Goal: Find specific page/section: Find specific page/section

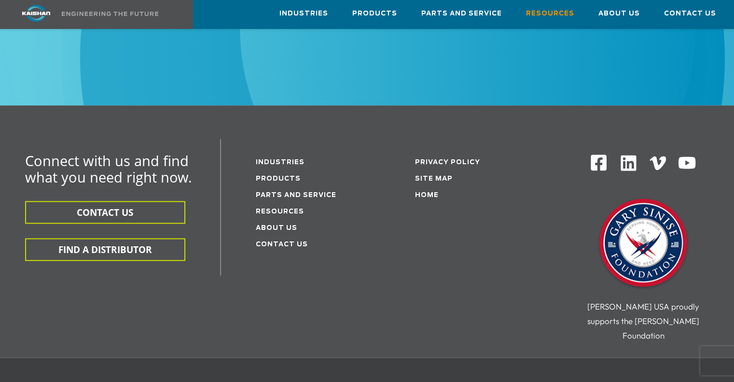
scroll to position [1303, 0]
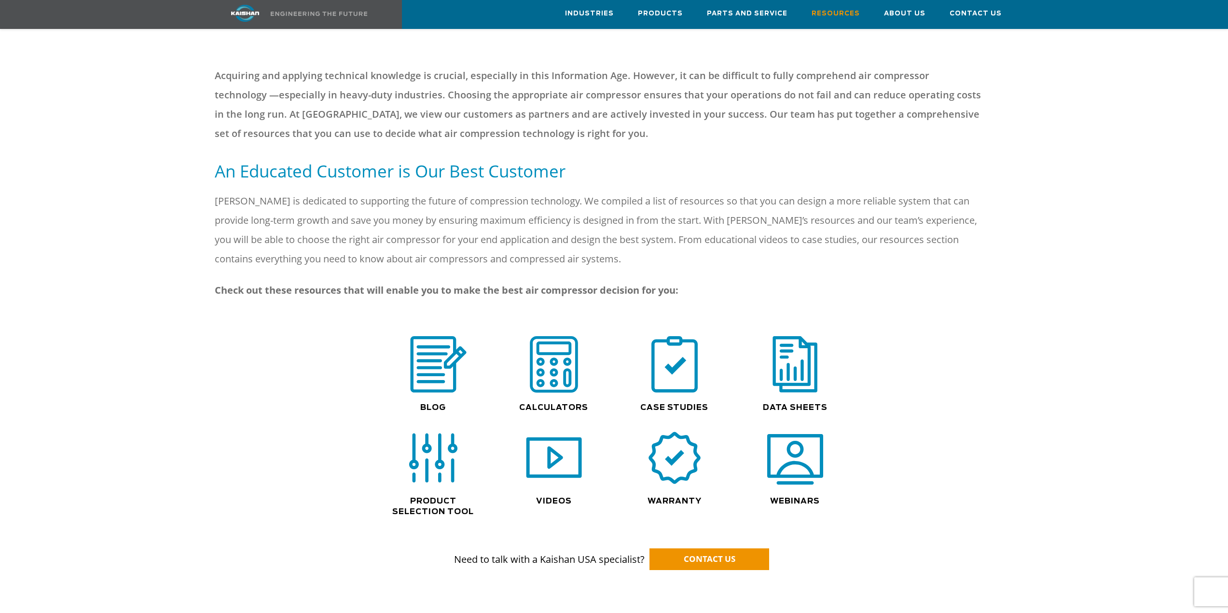
scroll to position [483, 0]
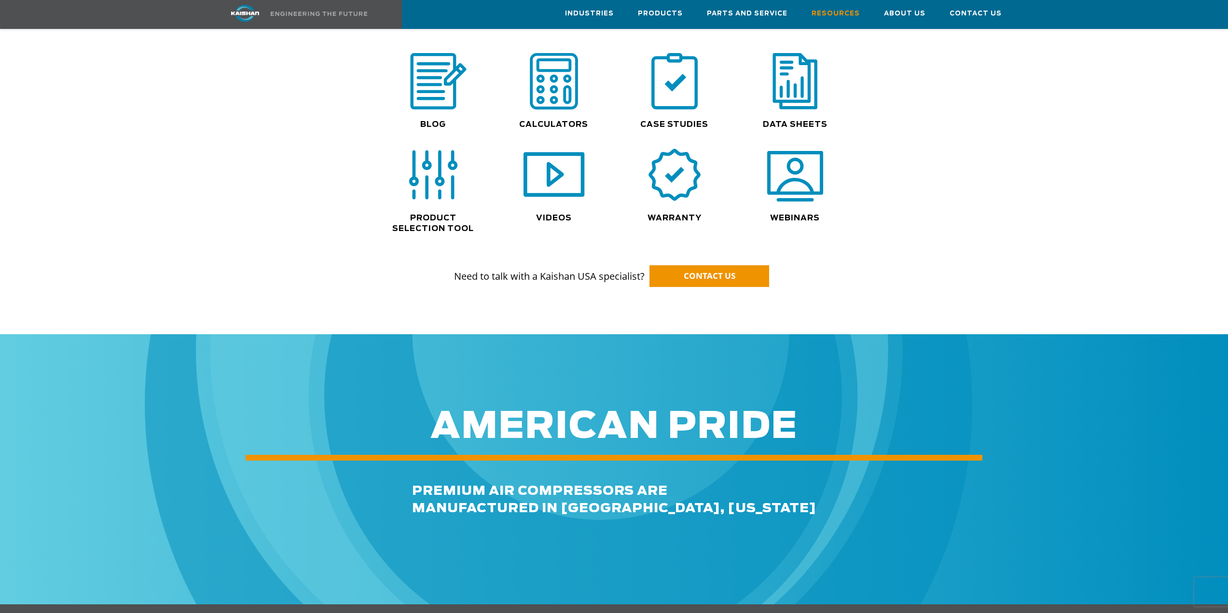
scroll to position [531, 0]
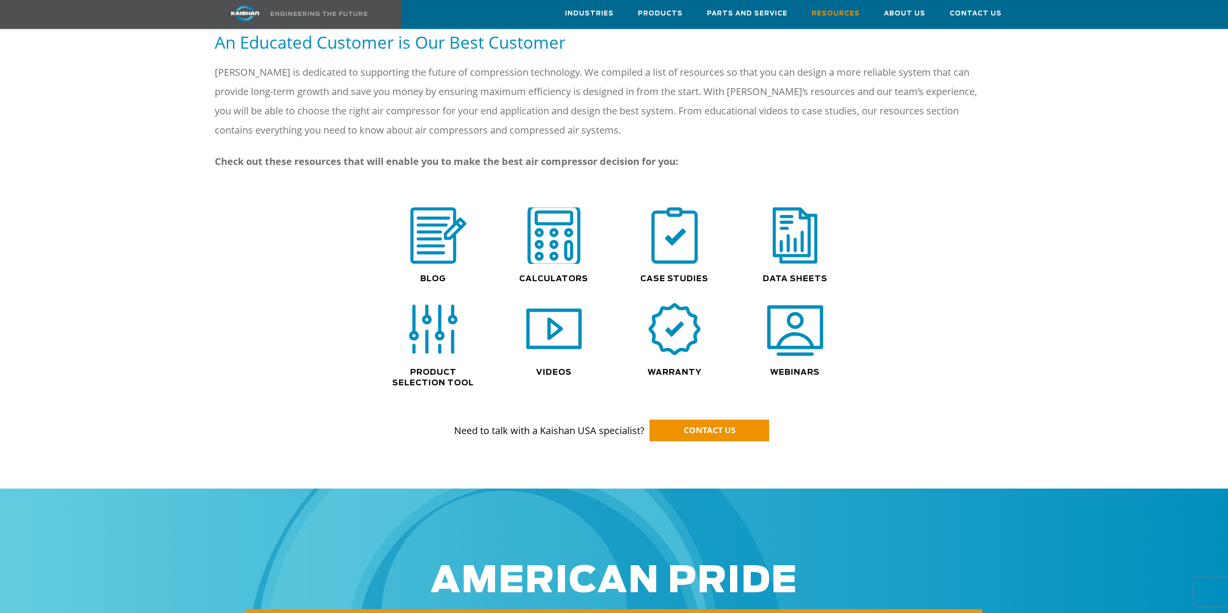
click at [550, 242] on img at bounding box center [554, 236] width 62 height 62
click at [548, 275] on link "Calculators" at bounding box center [553, 279] width 69 height 8
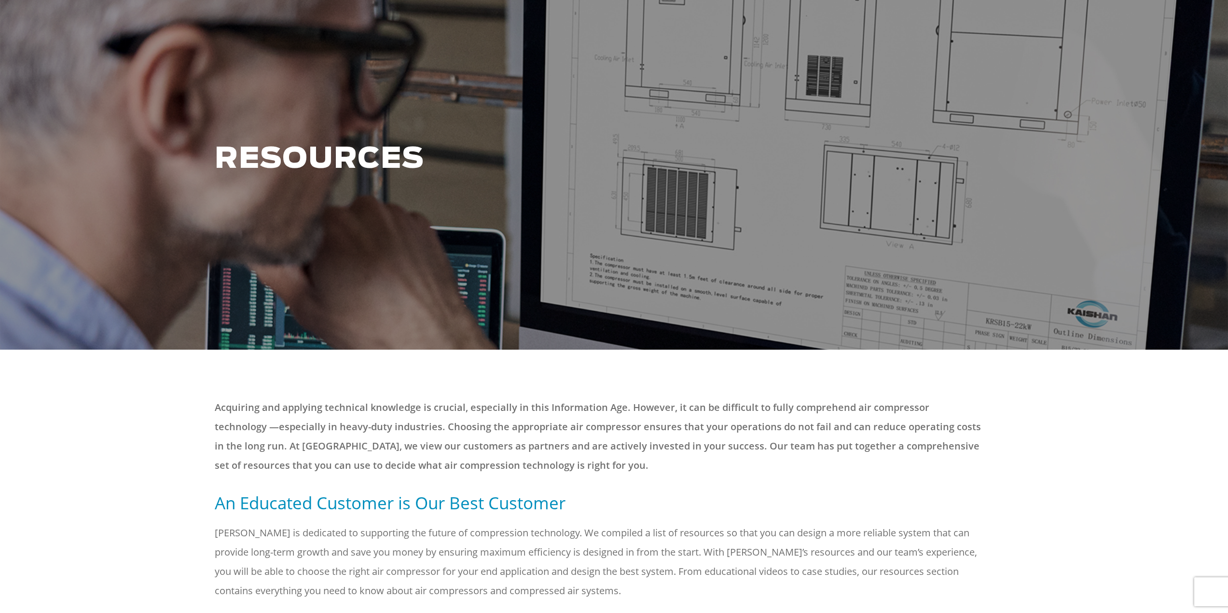
scroll to position [0, 0]
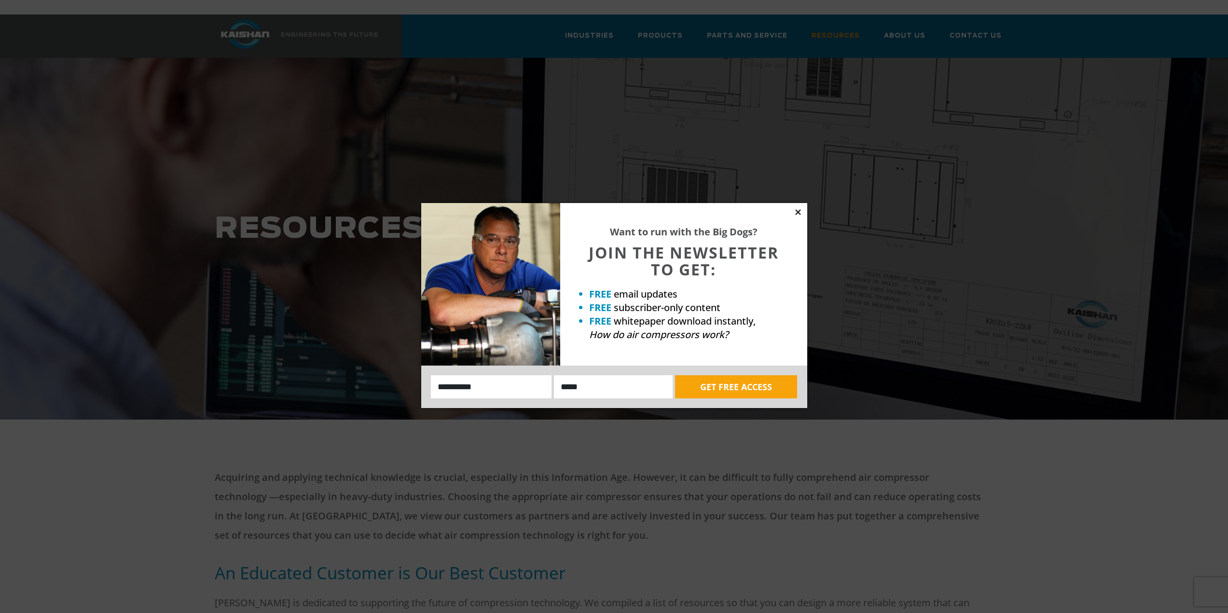
click at [795, 211] on icon at bounding box center [798, 212] width 9 height 9
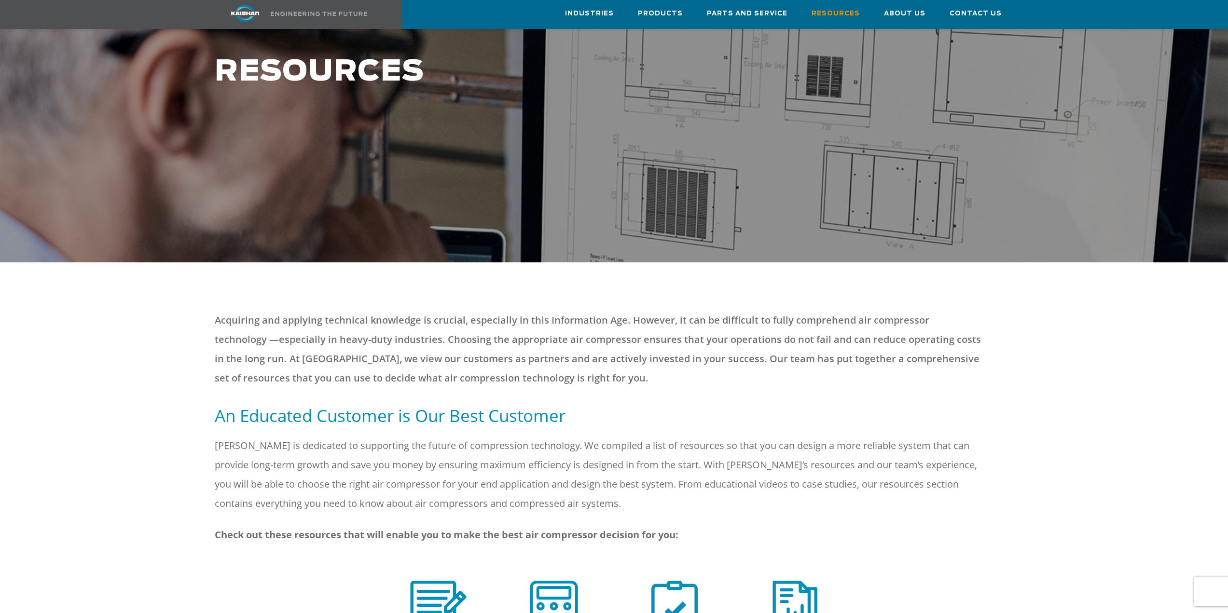
scroll to position [97, 0]
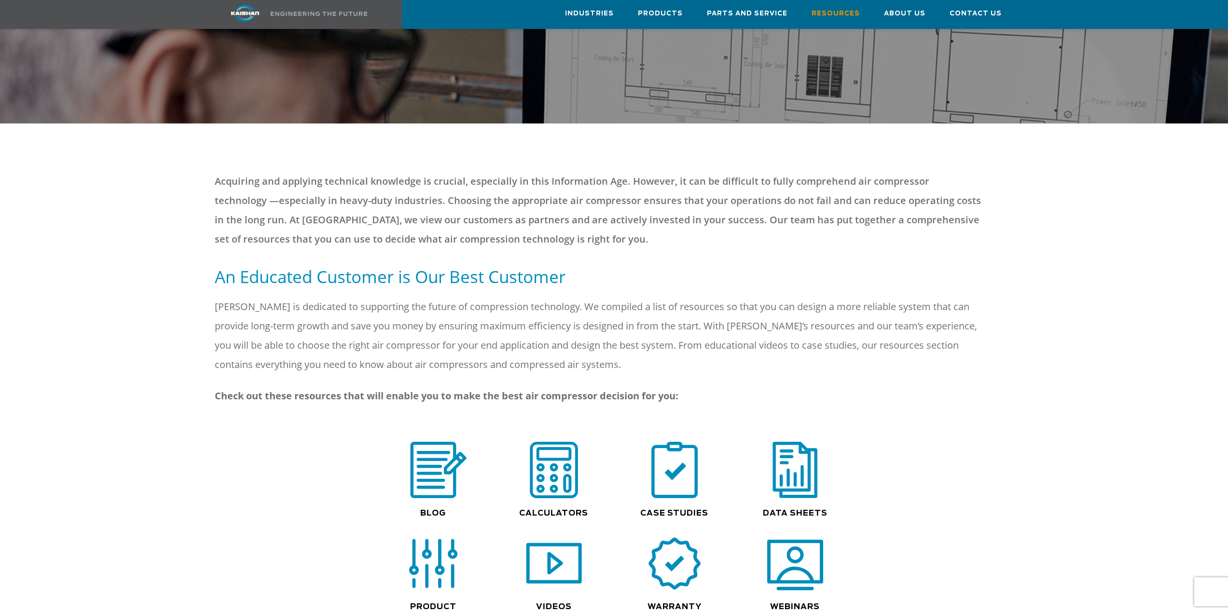
scroll to position [290, 0]
